Goal: Transaction & Acquisition: Purchase product/service

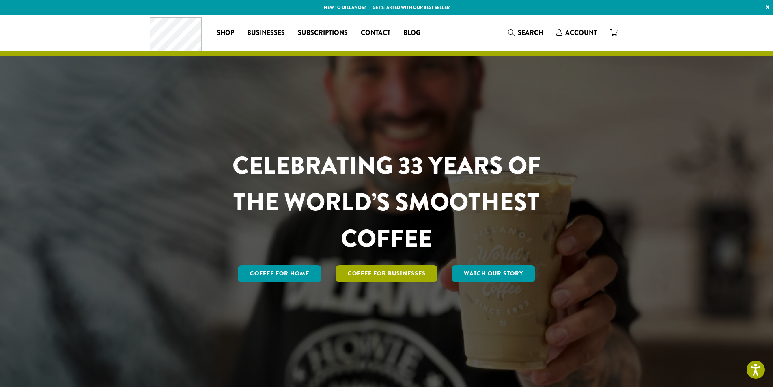
click at [366, 274] on link "Coffee For Businesses" at bounding box center [387, 273] width 102 height 17
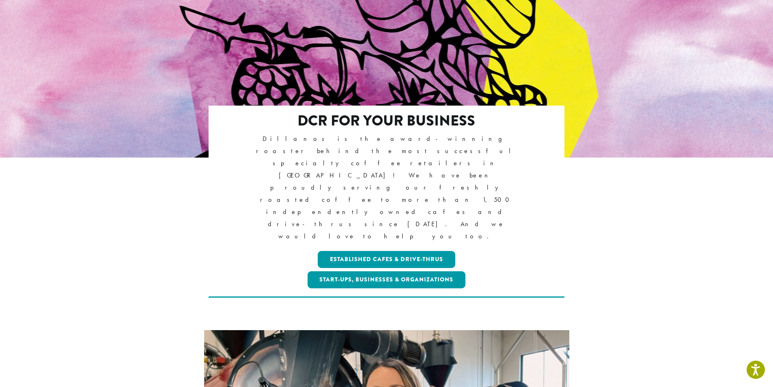
scroll to position [95, 0]
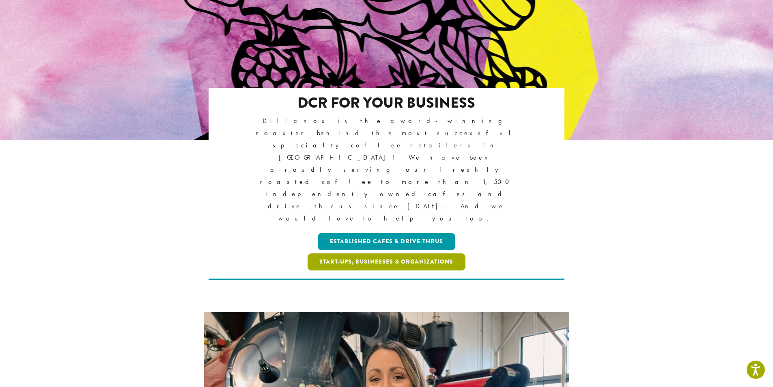
click at [365, 253] on link "Start-ups, Businesses & Organizations" at bounding box center [387, 261] width 158 height 17
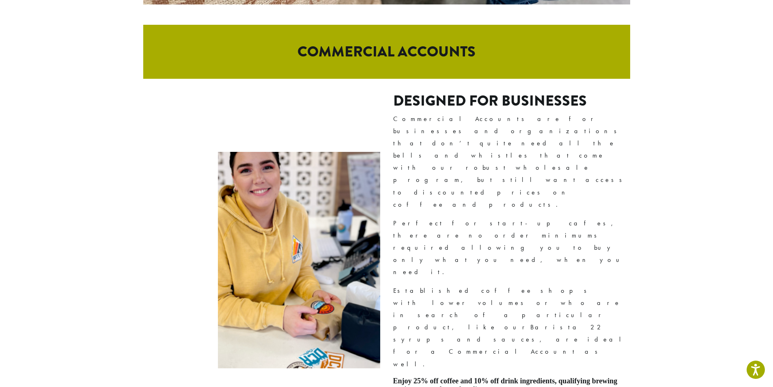
scroll to position [473, 0]
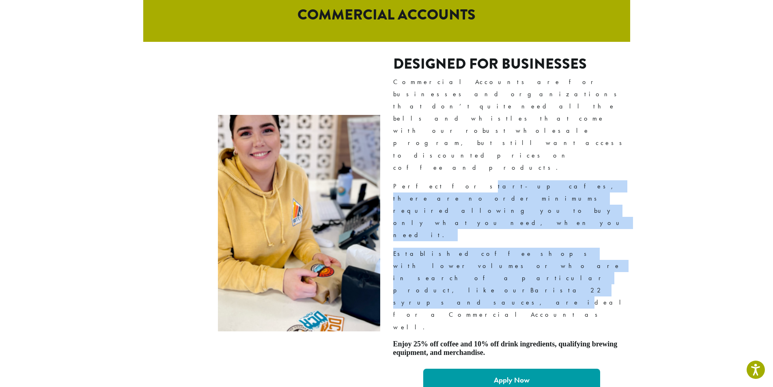
drag, startPoint x: 423, startPoint y: 150, endPoint x: 491, endPoint y: 189, distance: 78.9
click at [491, 189] on div "Designed For Businesses Commercial Accounts are for businesses and organization…" at bounding box center [511, 223] width 237 height 336
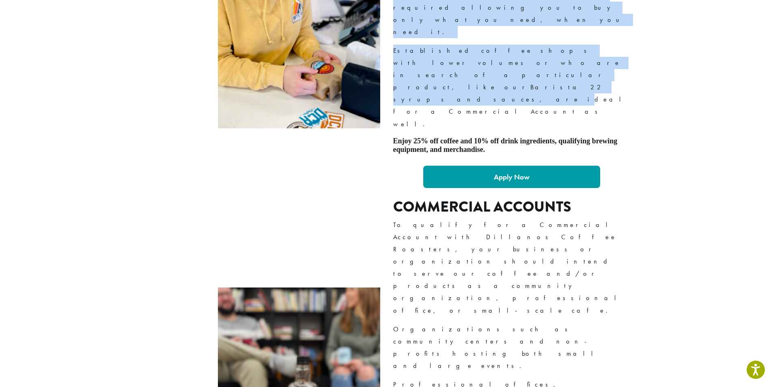
scroll to position [663, 0]
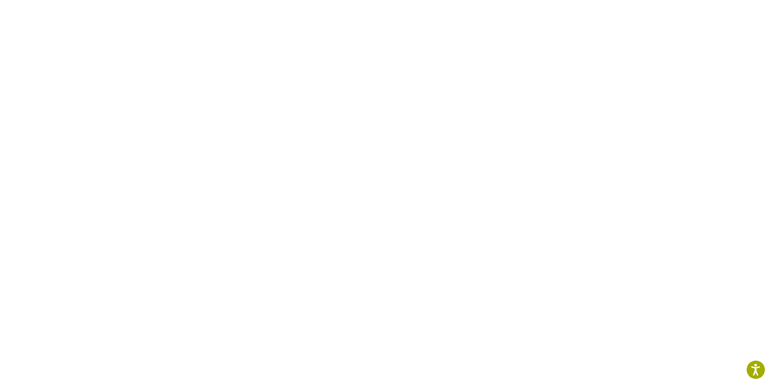
scroll to position [284, 0]
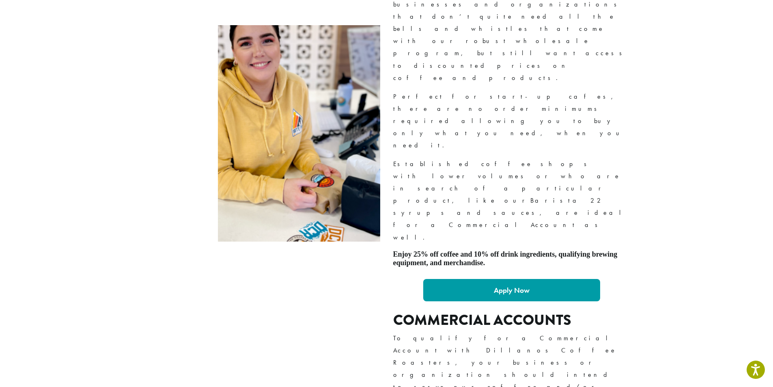
scroll to position [473, 0]
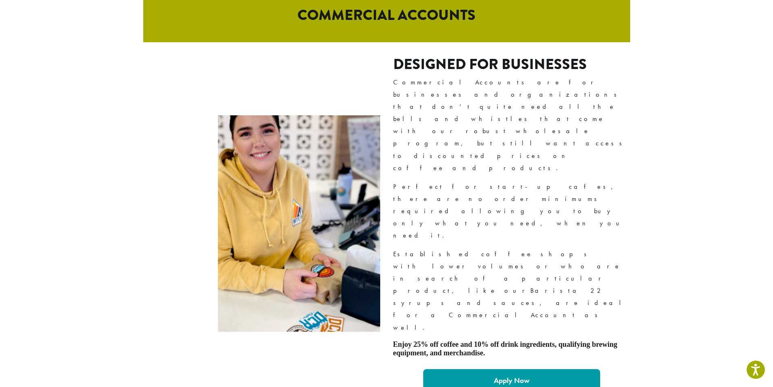
click at [527, 375] on strong "Apply Now" at bounding box center [512, 379] width 36 height 9
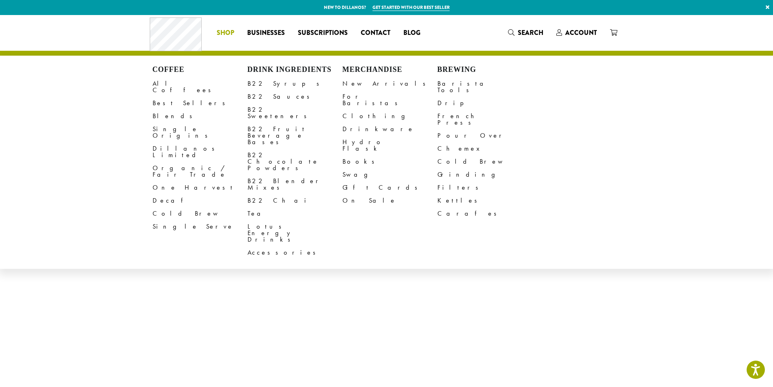
click at [229, 31] on span "Shop" at bounding box center [225, 33] width 17 height 10
click at [172, 85] on link "All Coffees" at bounding box center [200, 86] width 95 height 19
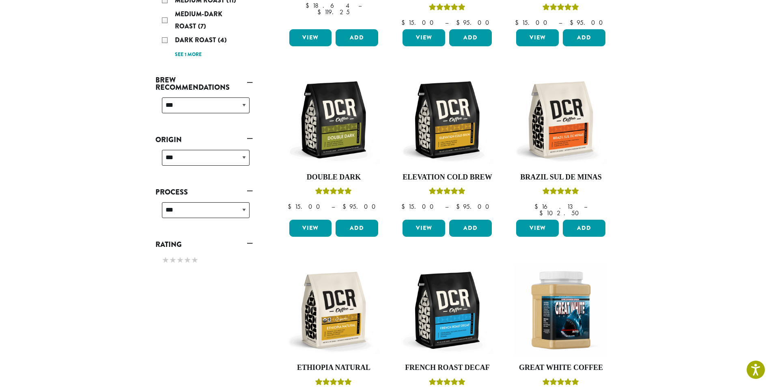
scroll to position [284, 0]
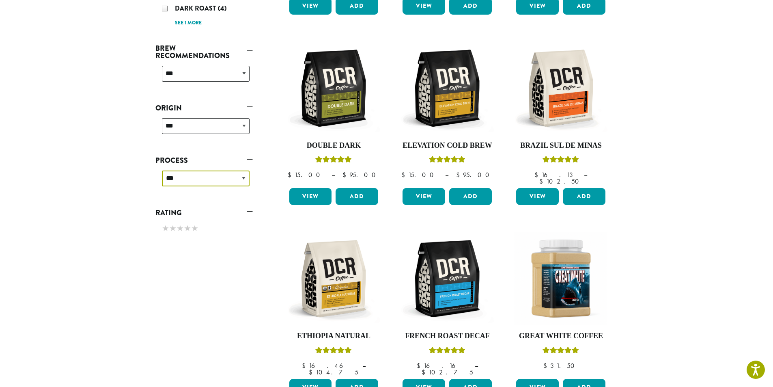
click at [191, 179] on select "**********" at bounding box center [206, 178] width 88 height 16
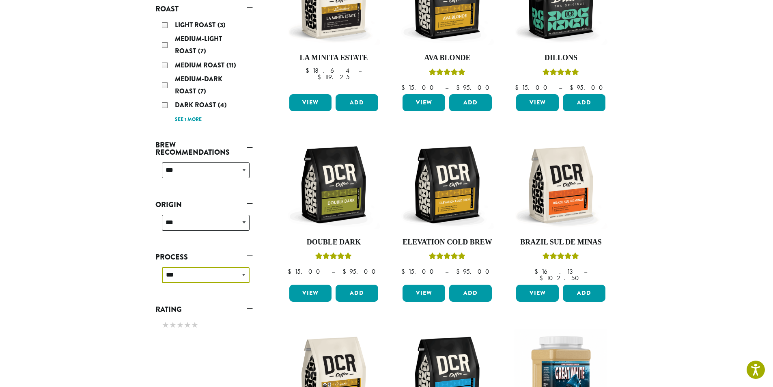
scroll to position [95, 0]
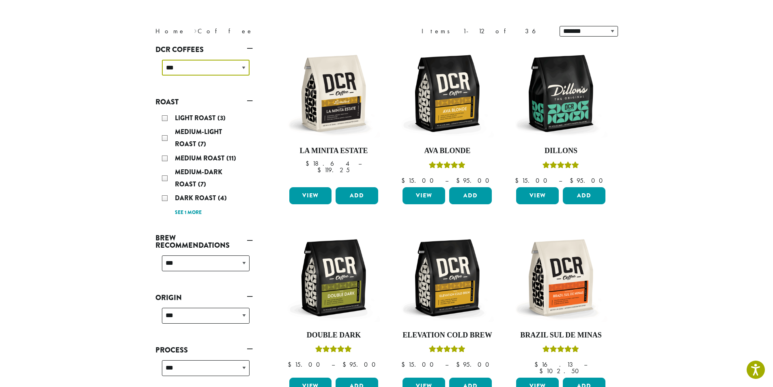
click at [204, 67] on select "**********" at bounding box center [206, 68] width 88 height 16
click at [125, 147] on section "**********" at bounding box center [386, 390] width 773 height 940
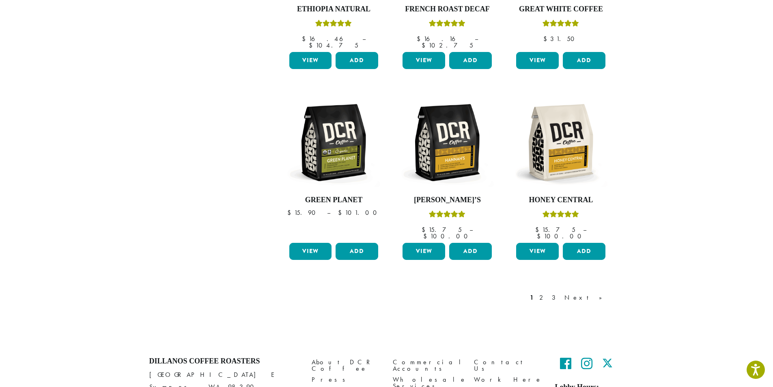
scroll to position [652, 0]
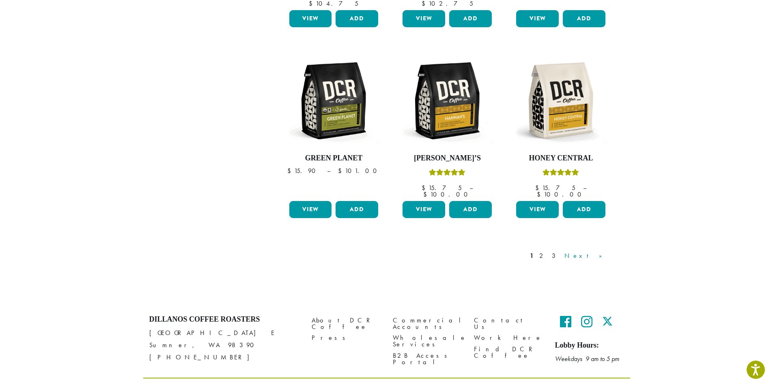
click at [601, 251] on link "Next »" at bounding box center [586, 256] width 47 height 10
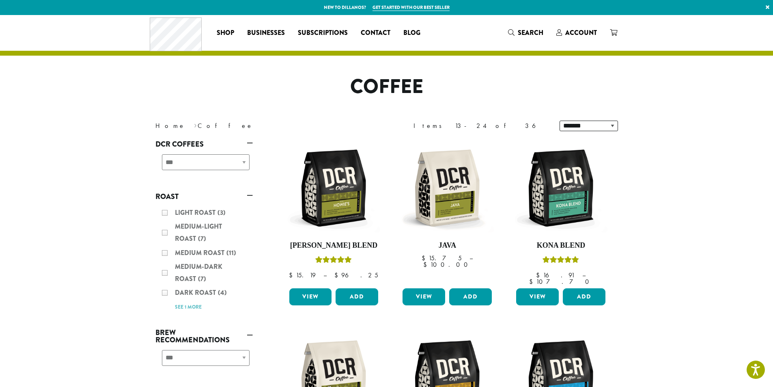
scroll to position [652, 0]
